Goal: Check status: Check status

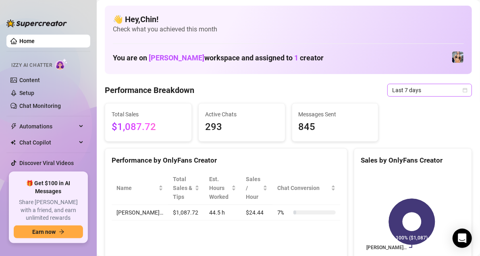
click at [463, 90] on div "Last 7 days" at bounding box center [430, 90] width 85 height 13
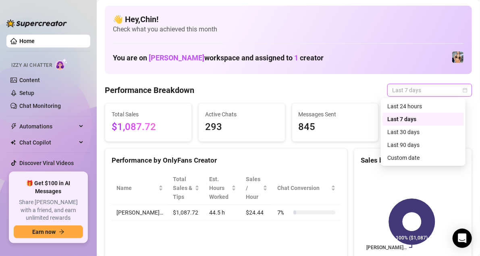
click at [463, 88] on icon "calendar" at bounding box center [465, 90] width 5 height 5
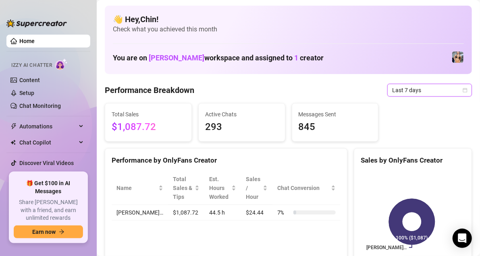
click at [463, 88] on icon "calendar" at bounding box center [465, 90] width 5 height 5
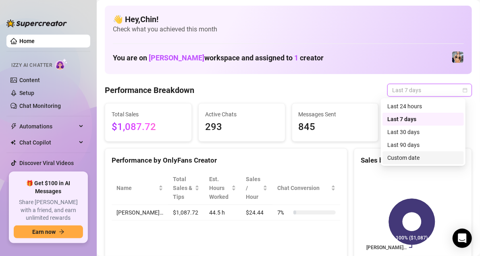
click at [406, 157] on div "Custom date" at bounding box center [424, 158] width 72 height 9
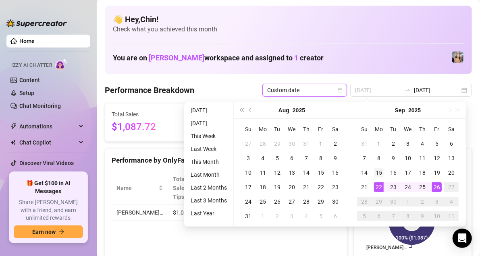
type input "[DATE]"
click at [379, 171] on div "15" at bounding box center [379, 173] width 10 height 10
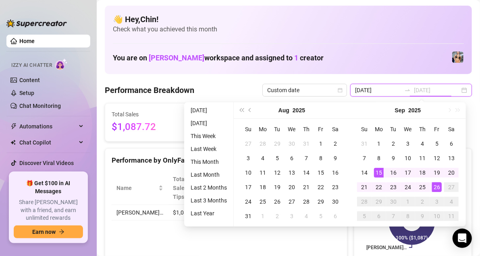
type input "[DATE]"
click at [437, 186] on div "26" at bounding box center [437, 188] width 10 height 10
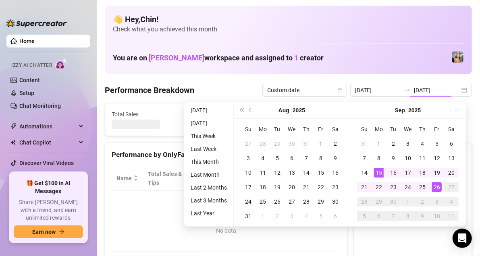
type input "[DATE]"
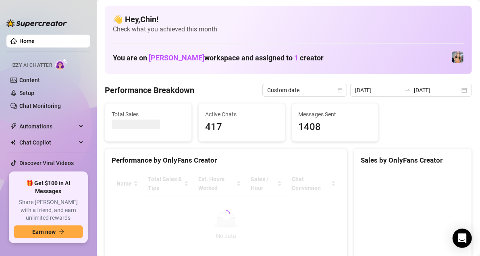
scroll to position [121, 0]
